Goal: Transaction & Acquisition: Purchase product/service

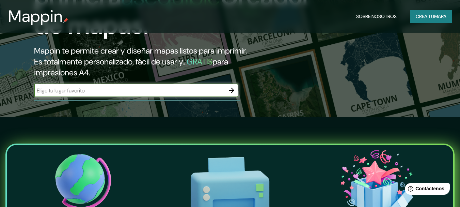
scroll to position [68, 0]
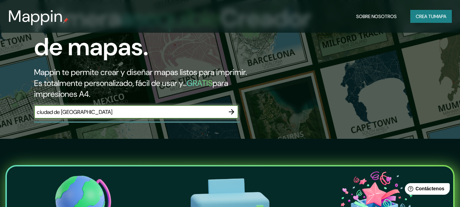
type input "ciudad de [GEOGRAPHIC_DATA]"
click at [228, 112] on icon "button" at bounding box center [231, 112] width 8 height 8
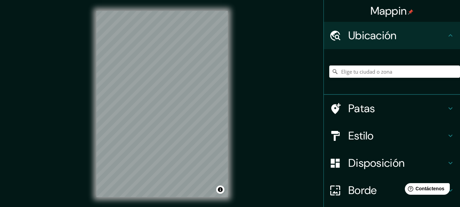
click at [240, 108] on div "Mappin Ubicación Patas Estilo Disposición Borde Elige un borde. Consejo : puede…" at bounding box center [230, 109] width 460 height 219
click at [367, 70] on input "Elige tu ciudad o zona" at bounding box center [394, 71] width 131 height 12
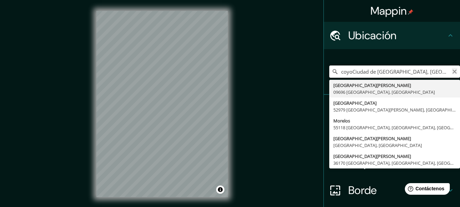
type input "coyoCiudad de [GEOGRAPHIC_DATA], [GEOGRAPHIC_DATA]"
click at [452, 73] on icon "Claro" at bounding box center [454, 71] width 5 height 5
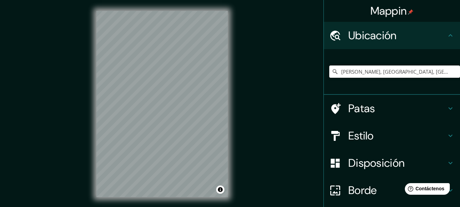
type input "[PERSON_NAME], [GEOGRAPHIC_DATA], [GEOGRAPHIC_DATA]"
